Goal: Navigation & Orientation: Find specific page/section

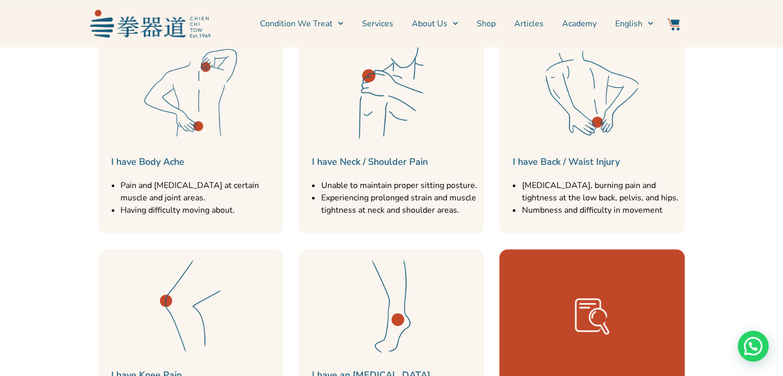
scroll to position [824, 0]
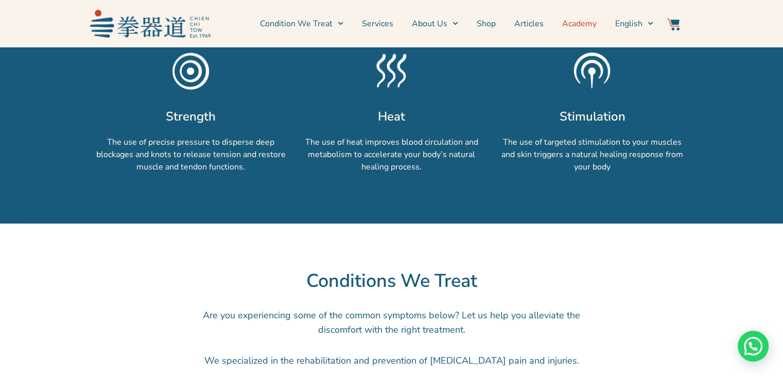
click at [581, 23] on link "Academy" at bounding box center [579, 24] width 35 height 26
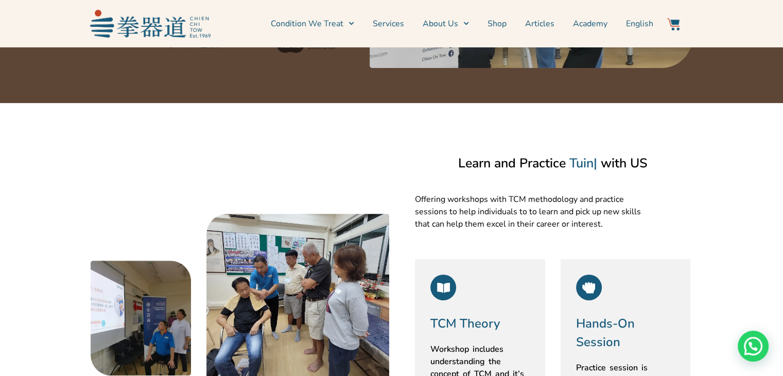
scroll to position [257, 0]
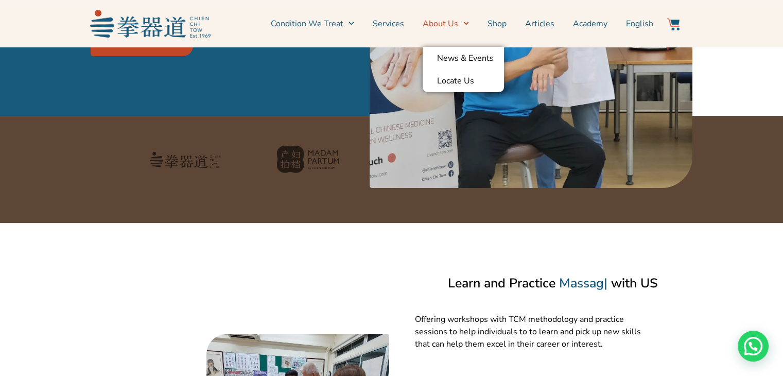
click at [449, 25] on link "About Us" at bounding box center [446, 24] width 46 height 26
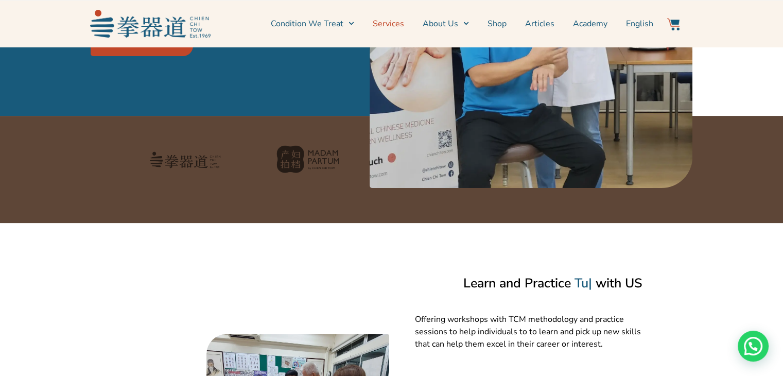
click at [394, 25] on link "Services" at bounding box center [388, 24] width 31 height 26
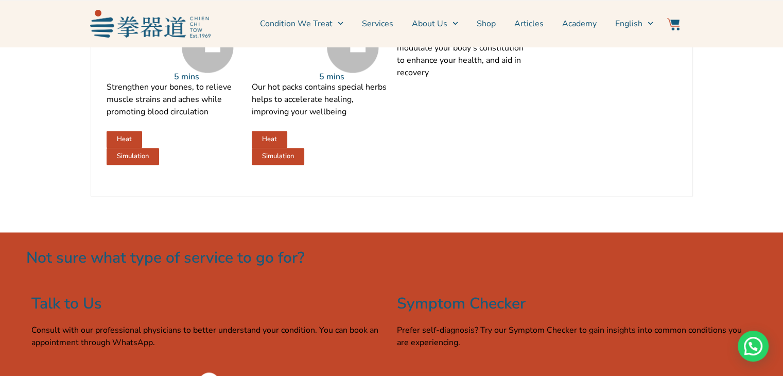
scroll to position [1596, 0]
